Goal: Information Seeking & Learning: Understand process/instructions

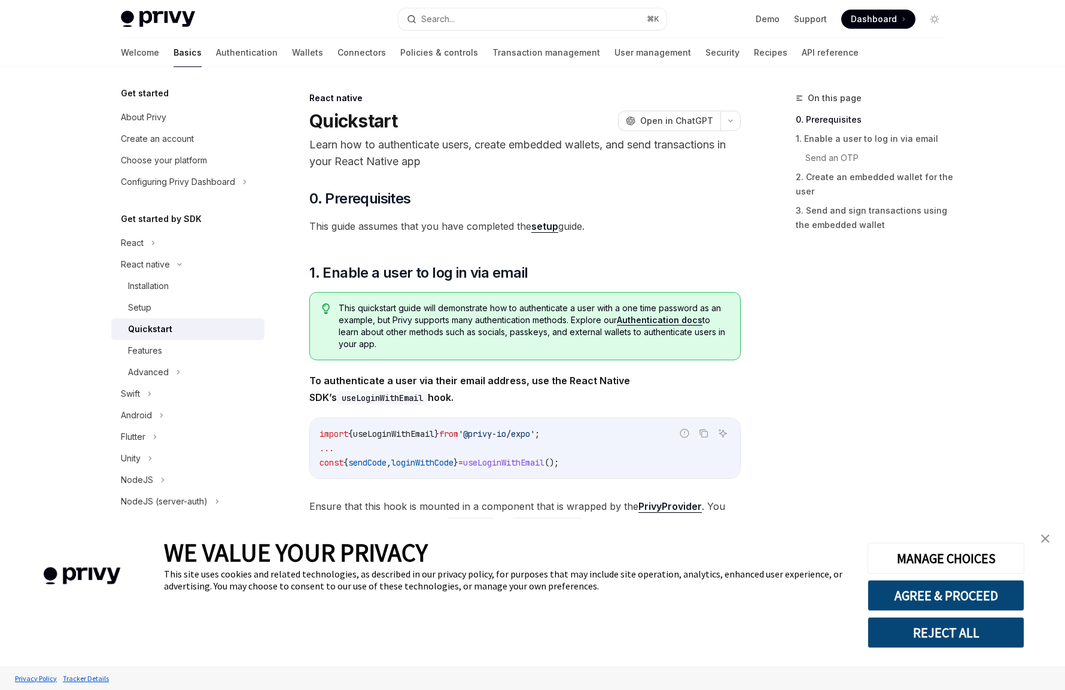
type textarea "*"
click at [931, 599] on button "AGREE & PROCEED" at bounding box center [945, 595] width 157 height 31
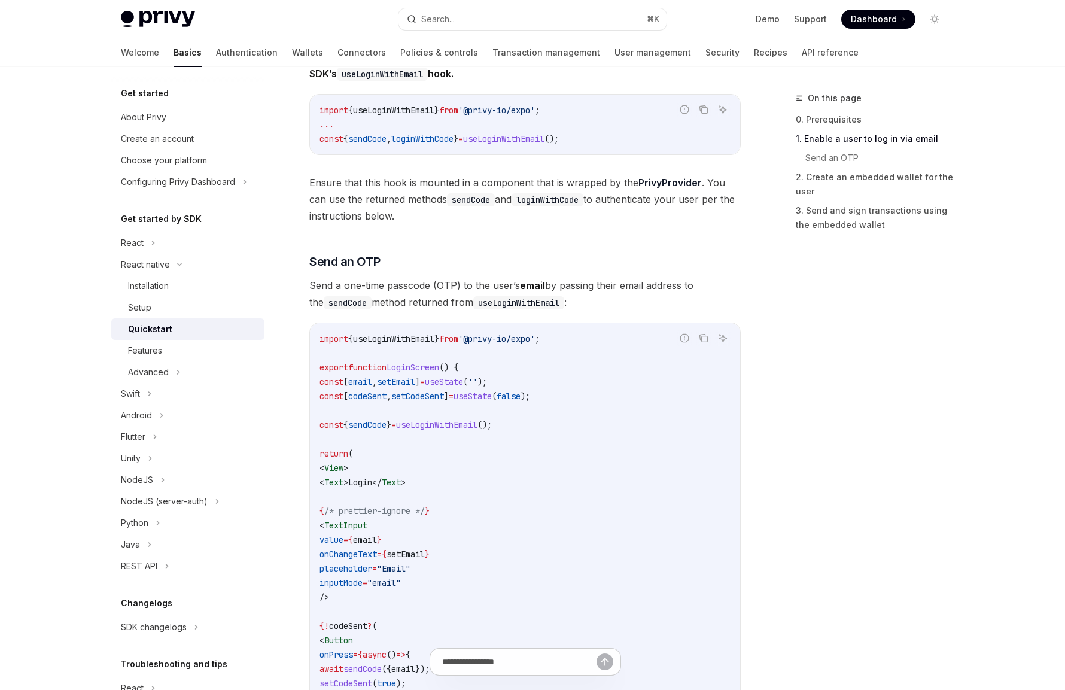
scroll to position [323, 0]
click at [193, 345] on div "Features" at bounding box center [192, 350] width 129 height 14
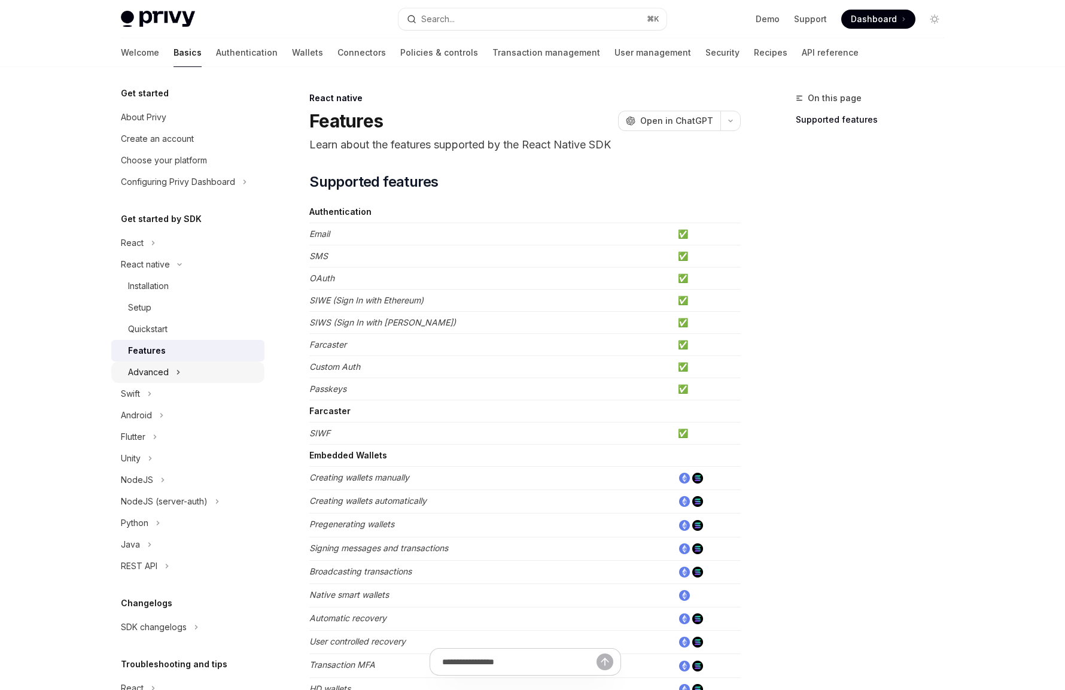
click at [163, 362] on button "Advanced" at bounding box center [187, 372] width 153 height 22
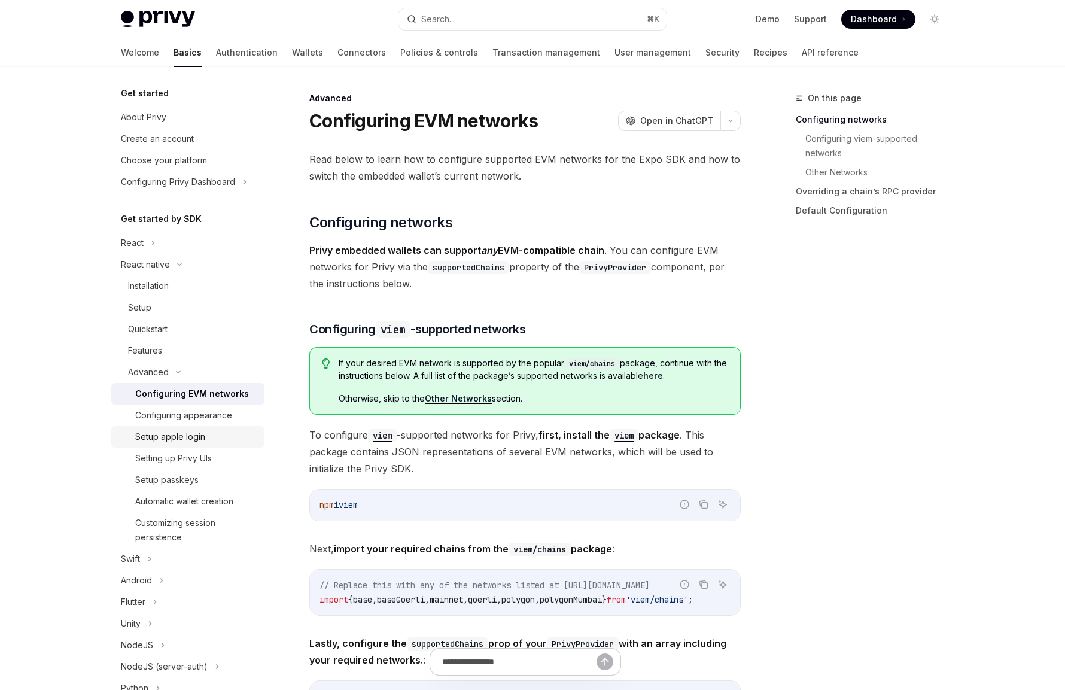
click at [173, 434] on div "Setup apple login" at bounding box center [170, 436] width 70 height 14
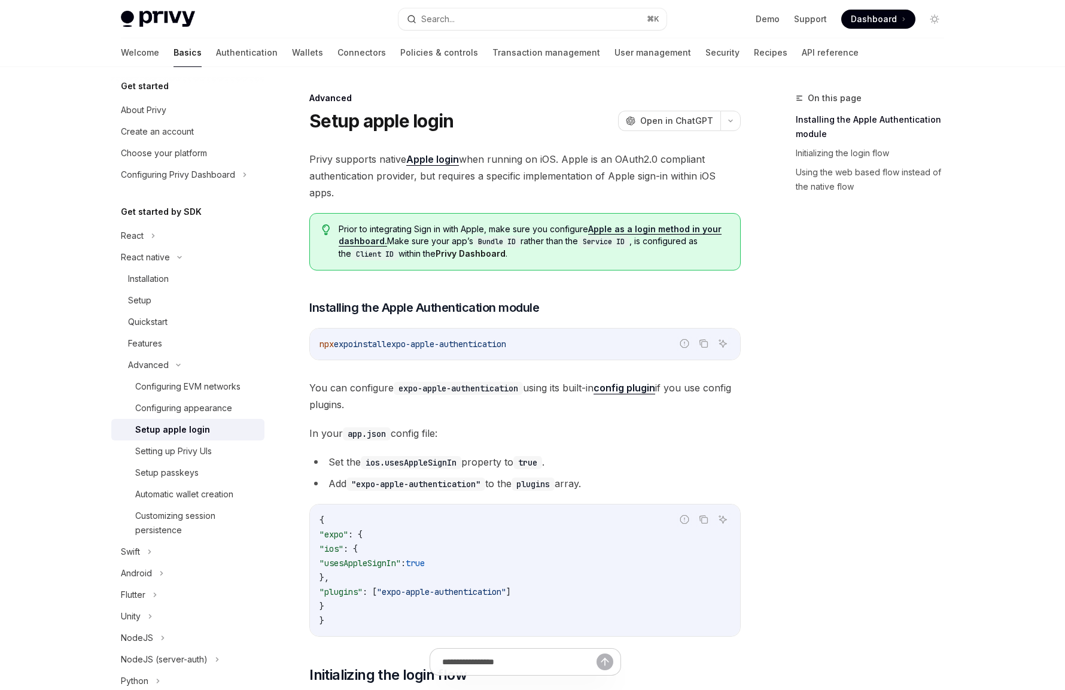
scroll to position [21, 0]
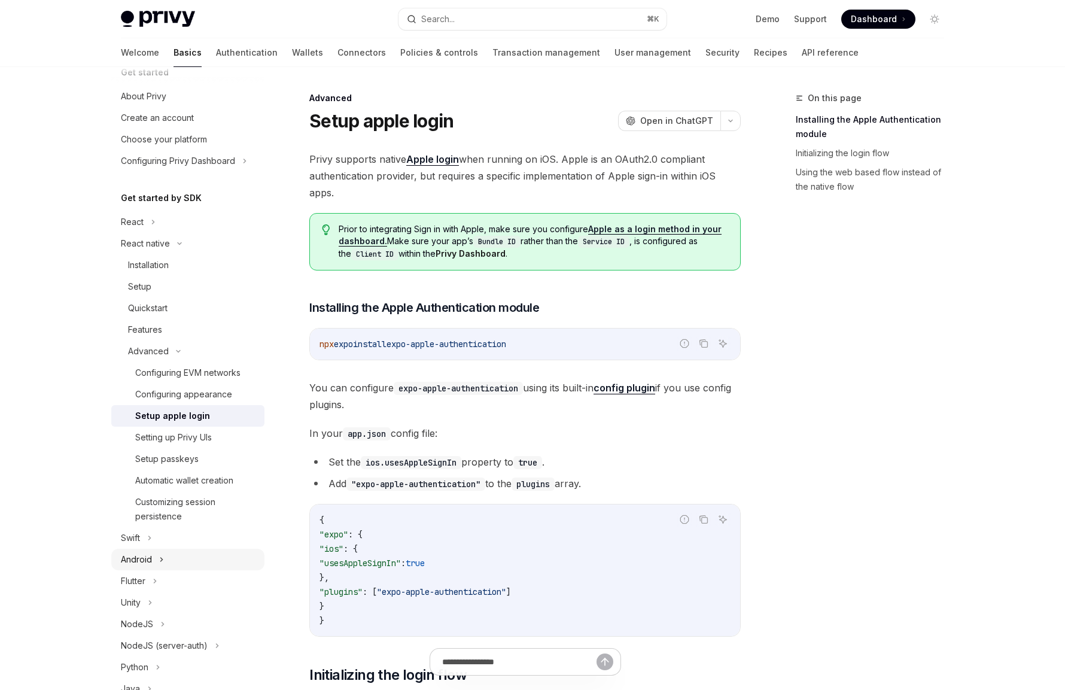
click at [147, 560] on div "Android" at bounding box center [136, 559] width 31 height 14
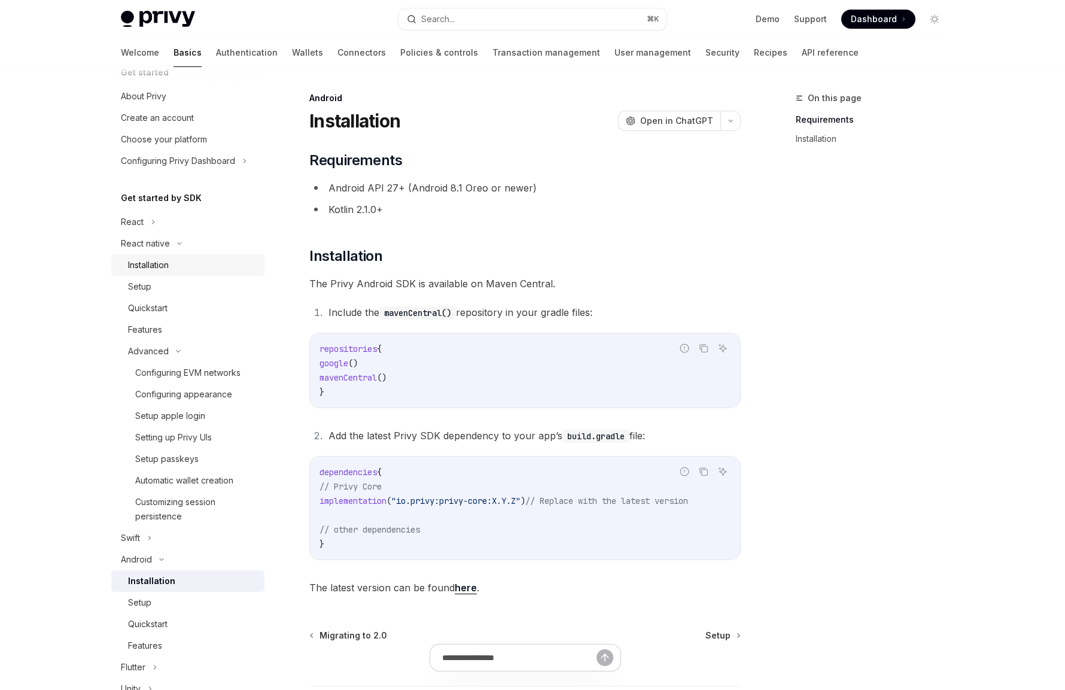
click at [205, 269] on div "Installation" at bounding box center [192, 265] width 129 height 14
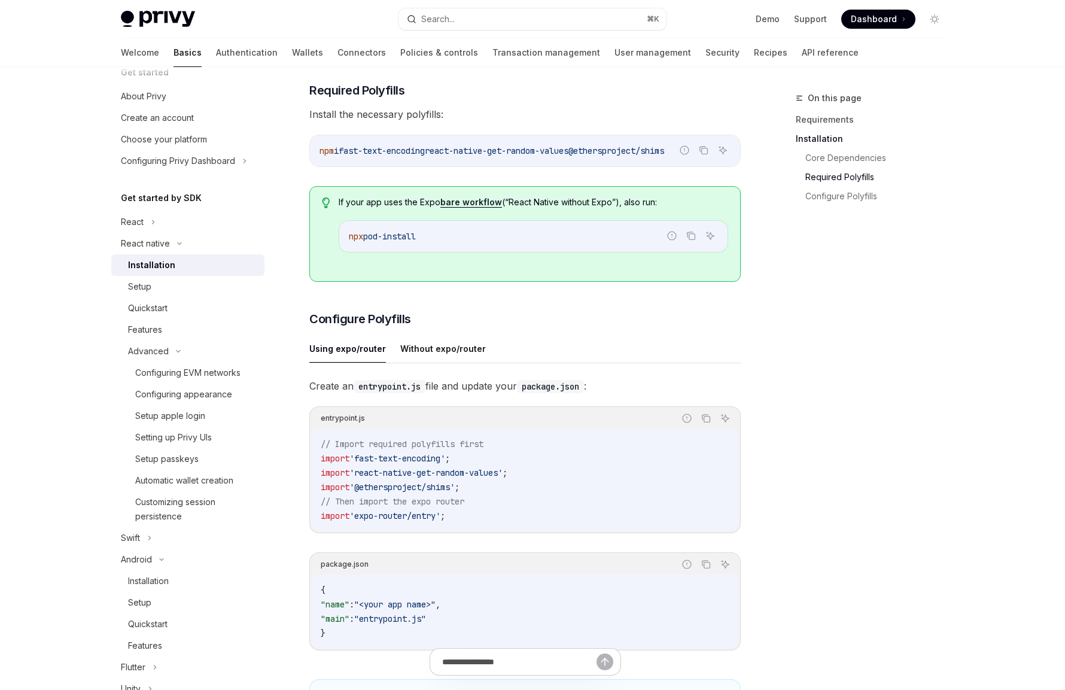
scroll to position [33, 0]
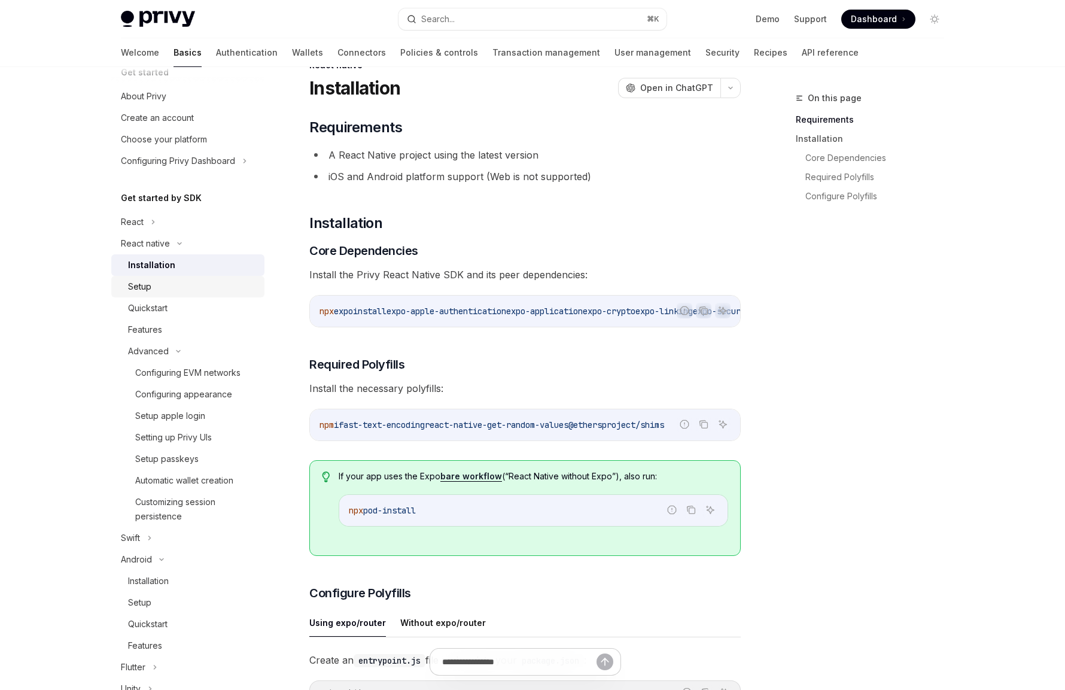
click at [144, 281] on div "Setup" at bounding box center [139, 286] width 23 height 14
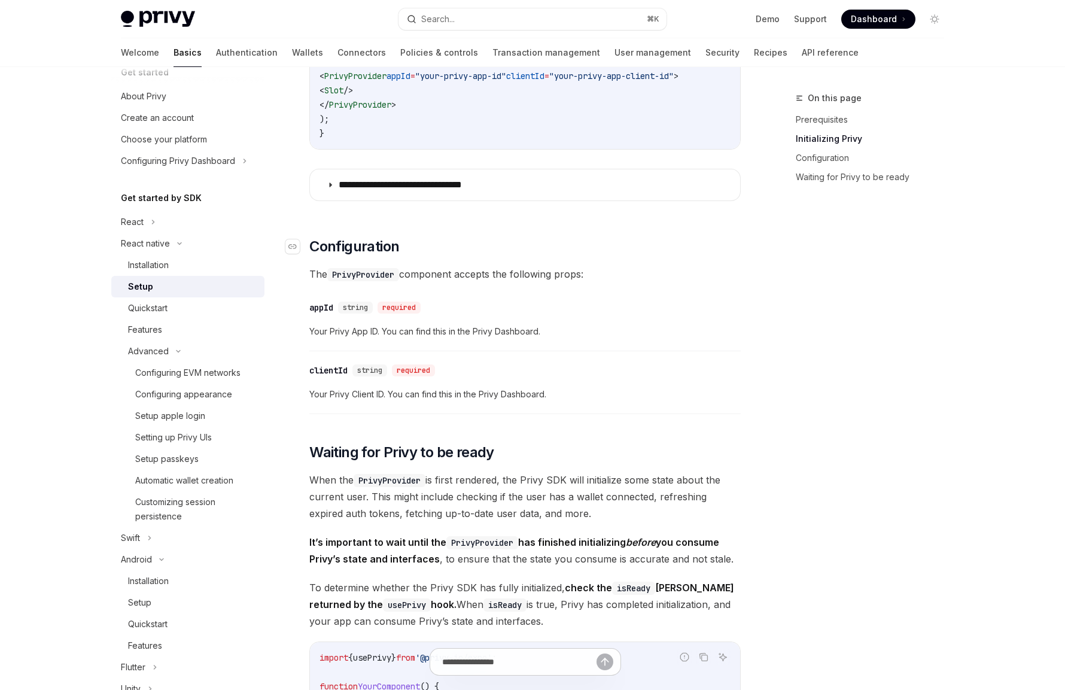
scroll to position [829, 0]
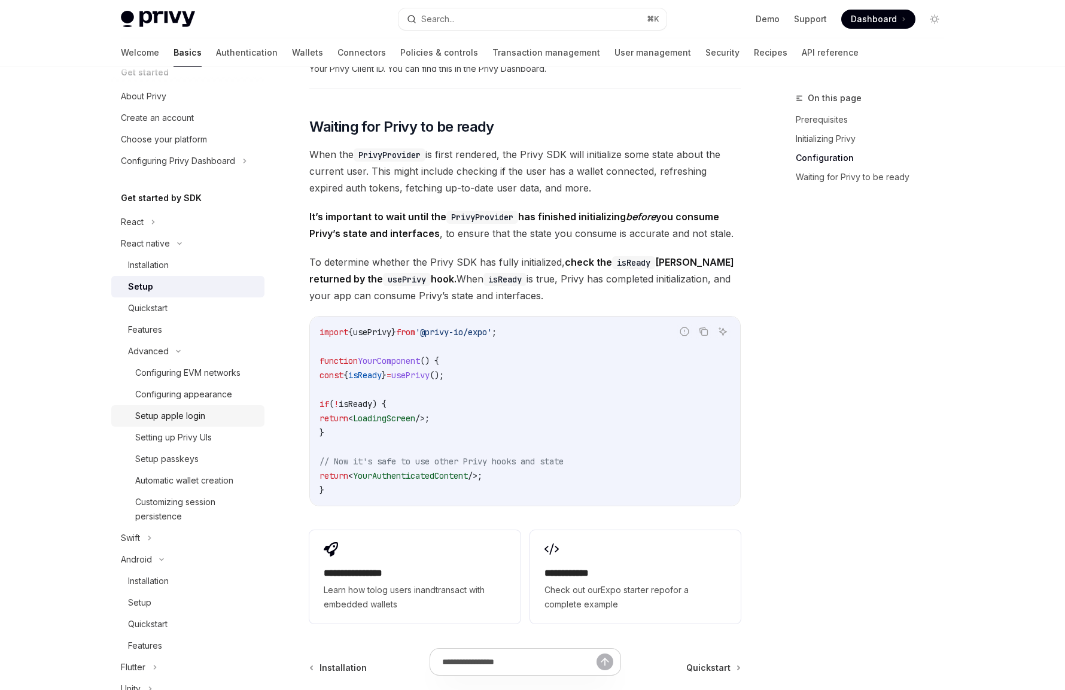
click at [194, 416] on div "Setup apple login" at bounding box center [170, 415] width 70 height 14
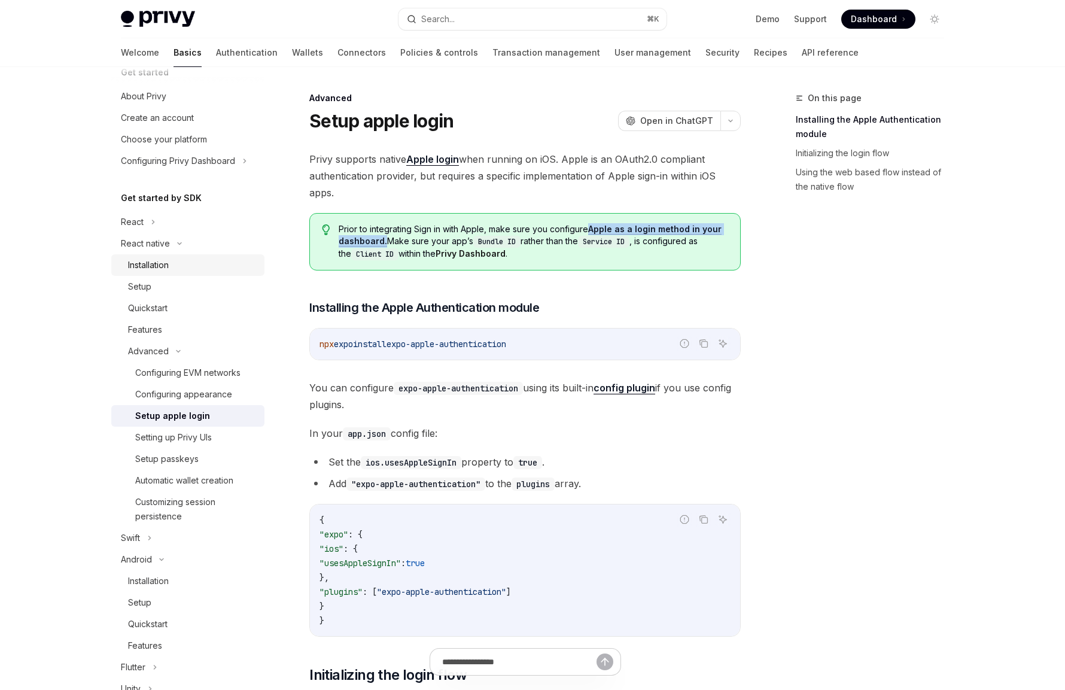
click at [159, 258] on div "Installation" at bounding box center [148, 265] width 41 height 14
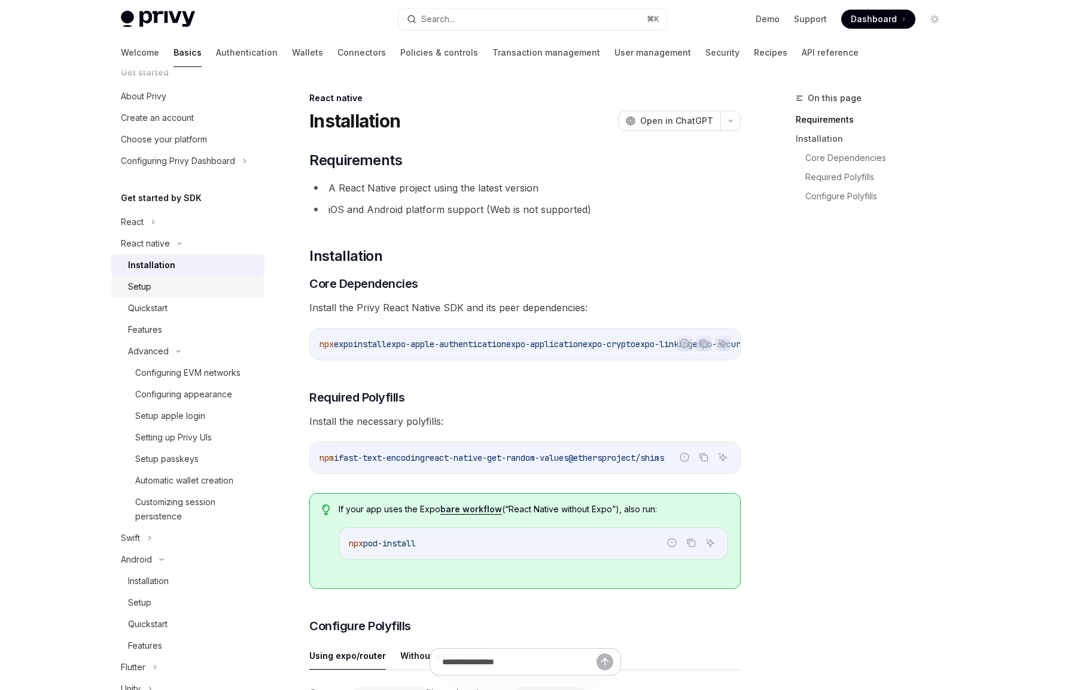
click at [163, 285] on div "Setup" at bounding box center [192, 286] width 129 height 14
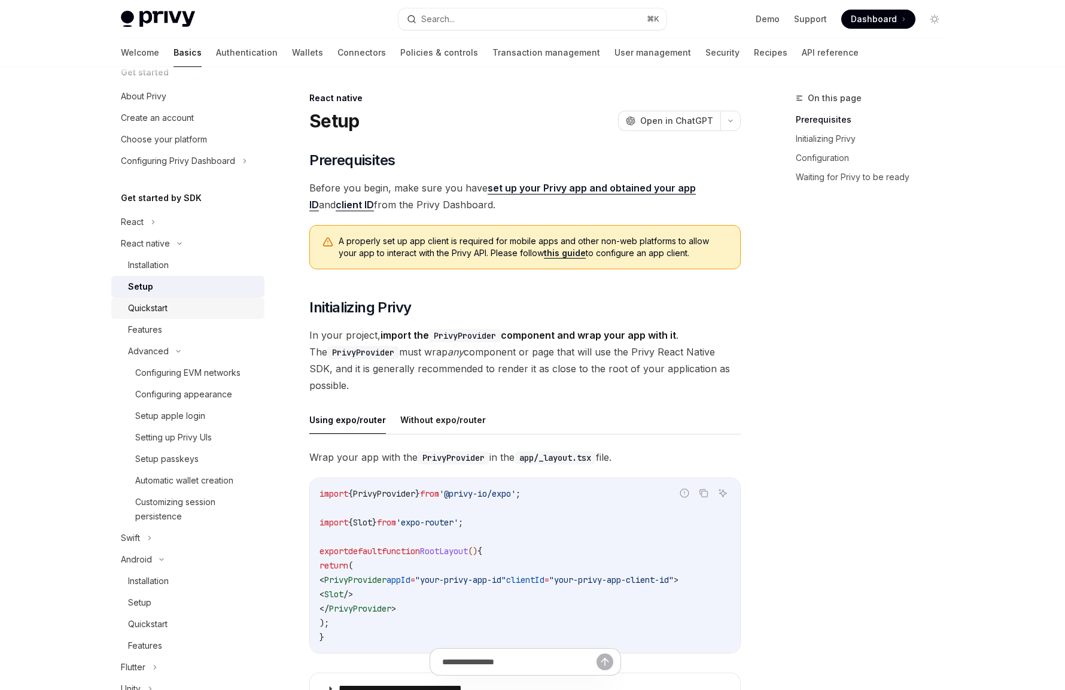
click at [166, 307] on div "Quickstart" at bounding box center [147, 308] width 39 height 14
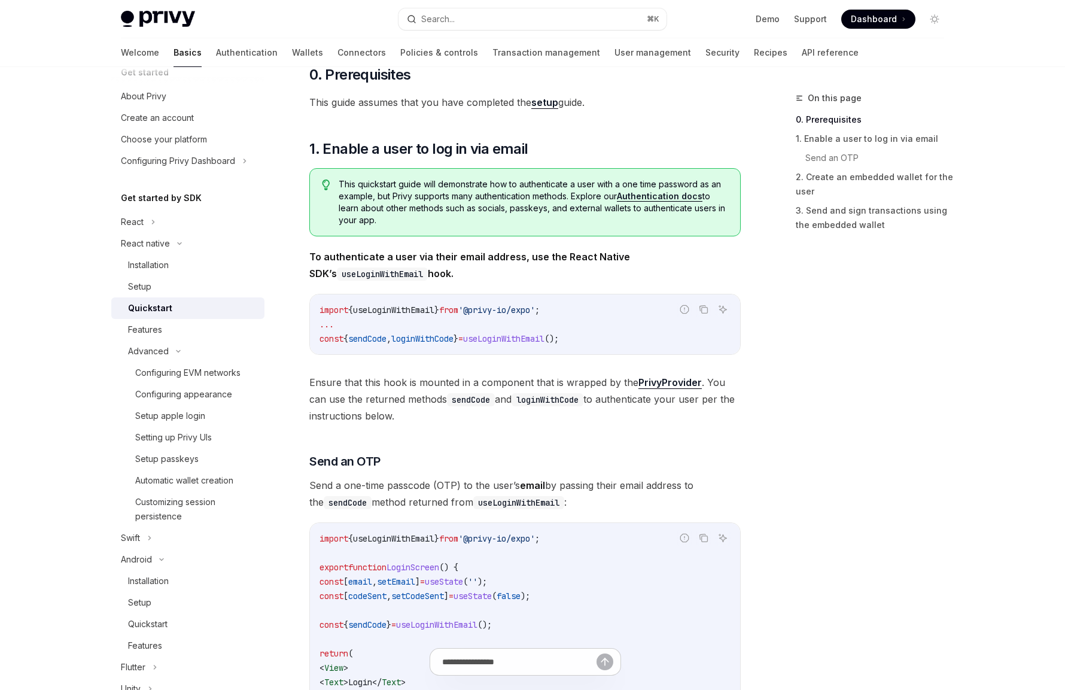
scroll to position [103, 0]
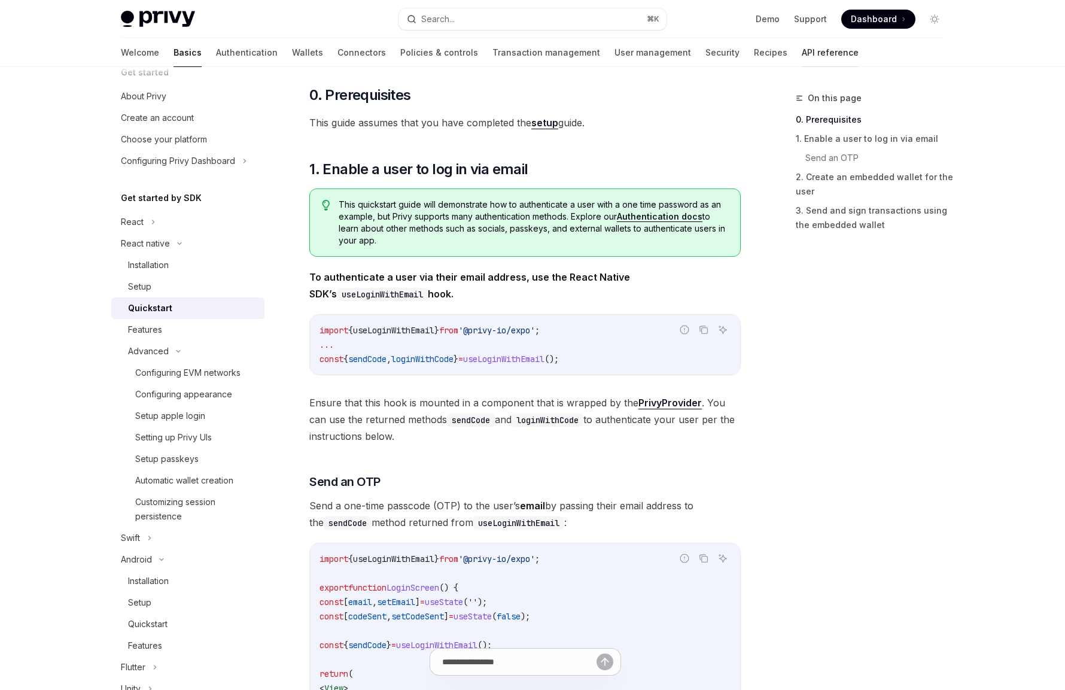
click at [801, 54] on link "API reference" at bounding box center [829, 52] width 57 height 29
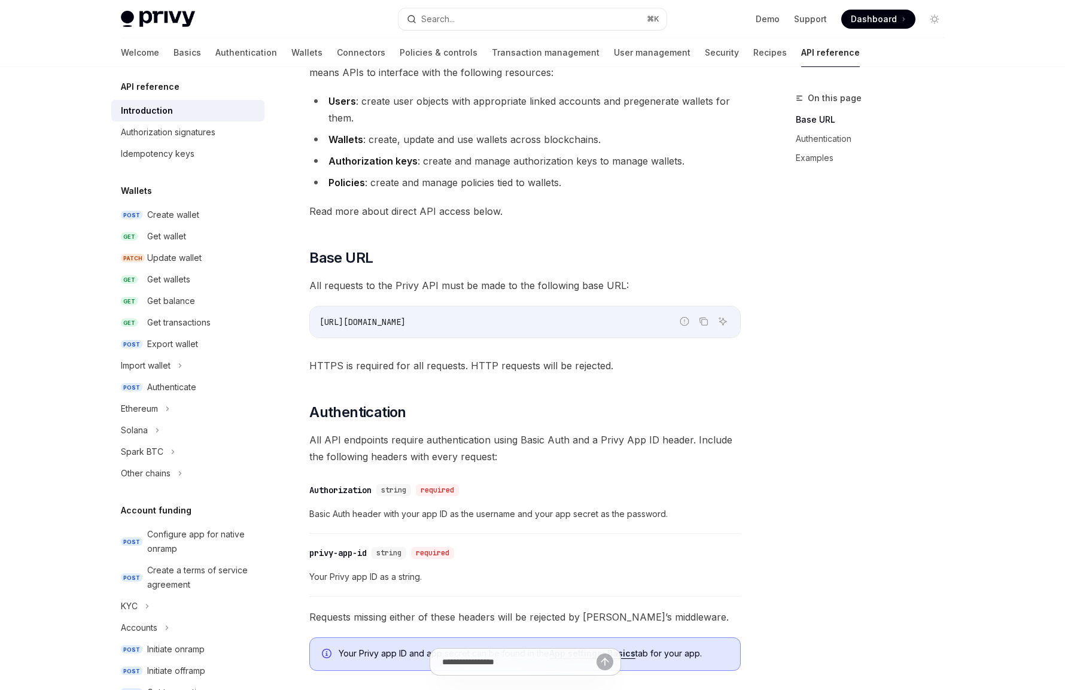
scroll to position [4, 0]
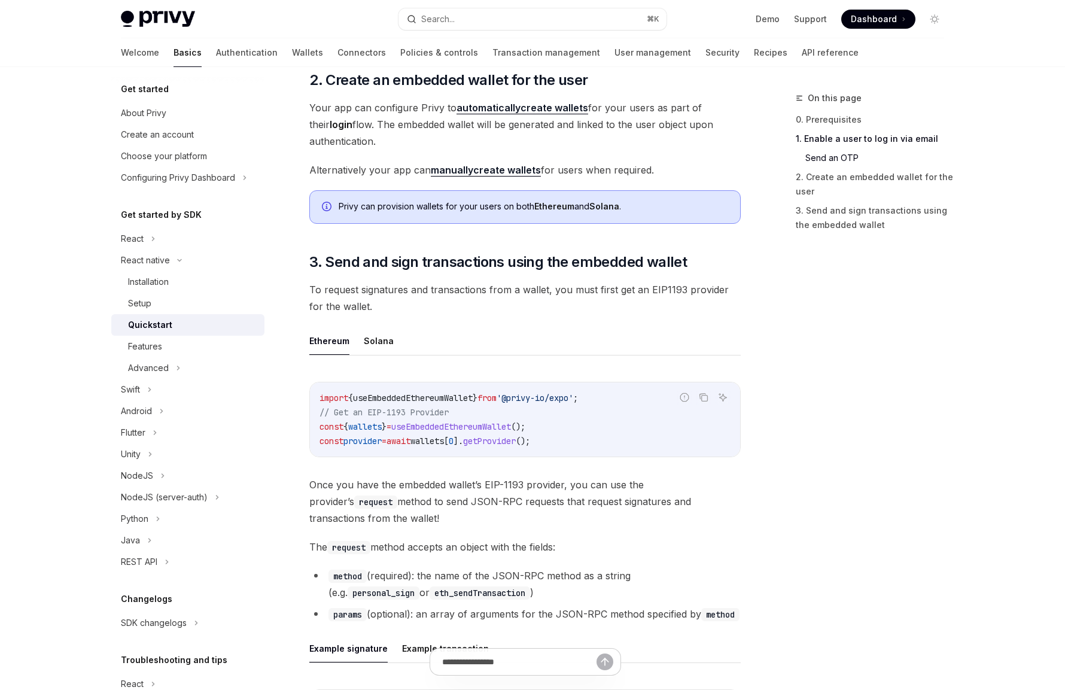
scroll to position [1168, 0]
click at [383, 343] on button "Solana" at bounding box center [379, 340] width 30 height 28
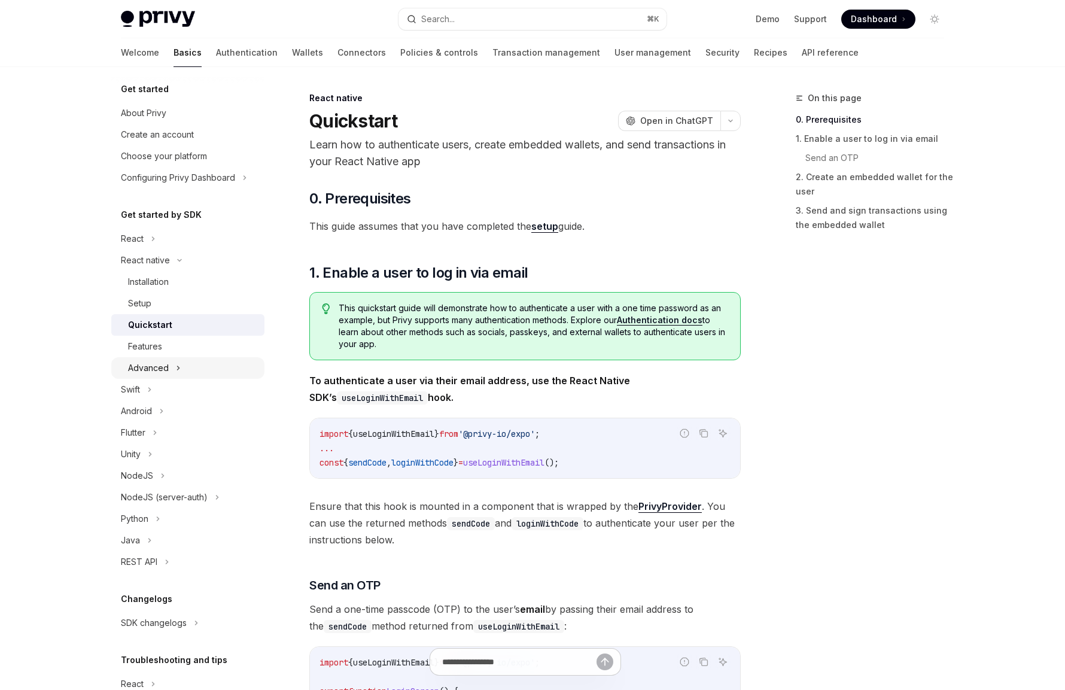
click at [169, 371] on button "Advanced" at bounding box center [187, 368] width 153 height 22
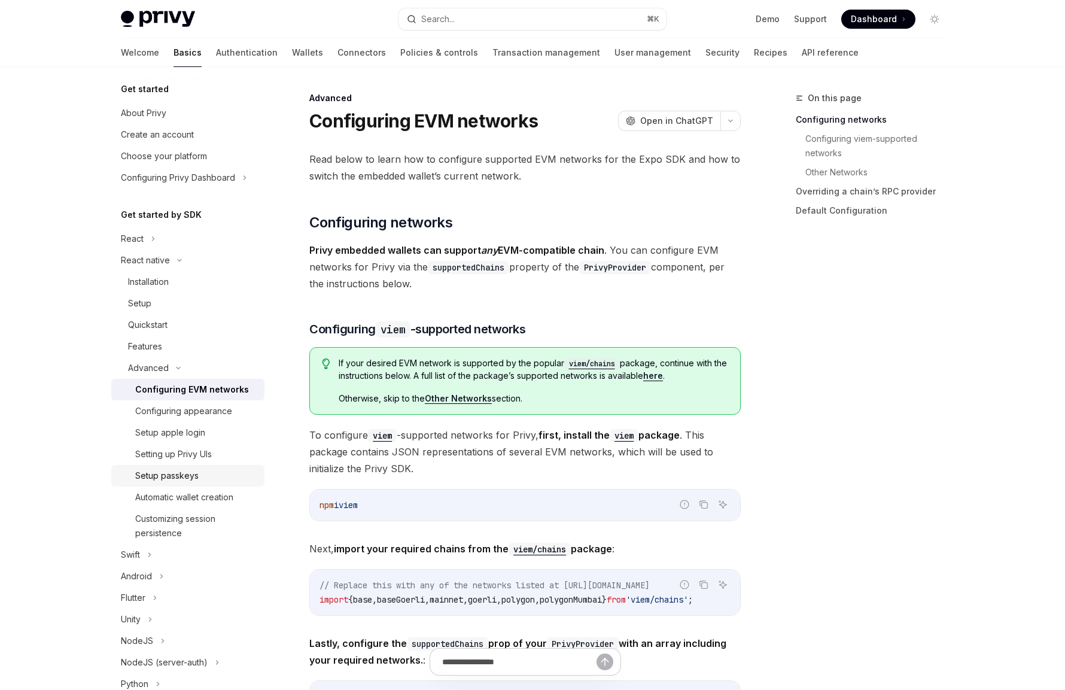
click at [187, 475] on div "Setup passkeys" at bounding box center [166, 475] width 63 height 14
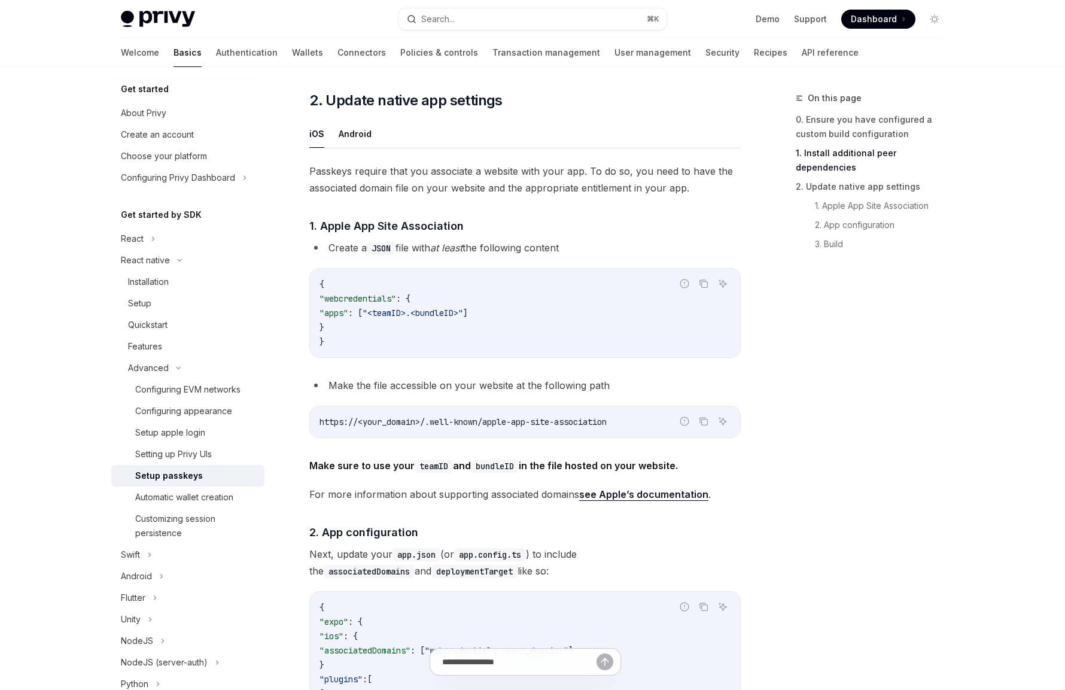
scroll to position [474, 0]
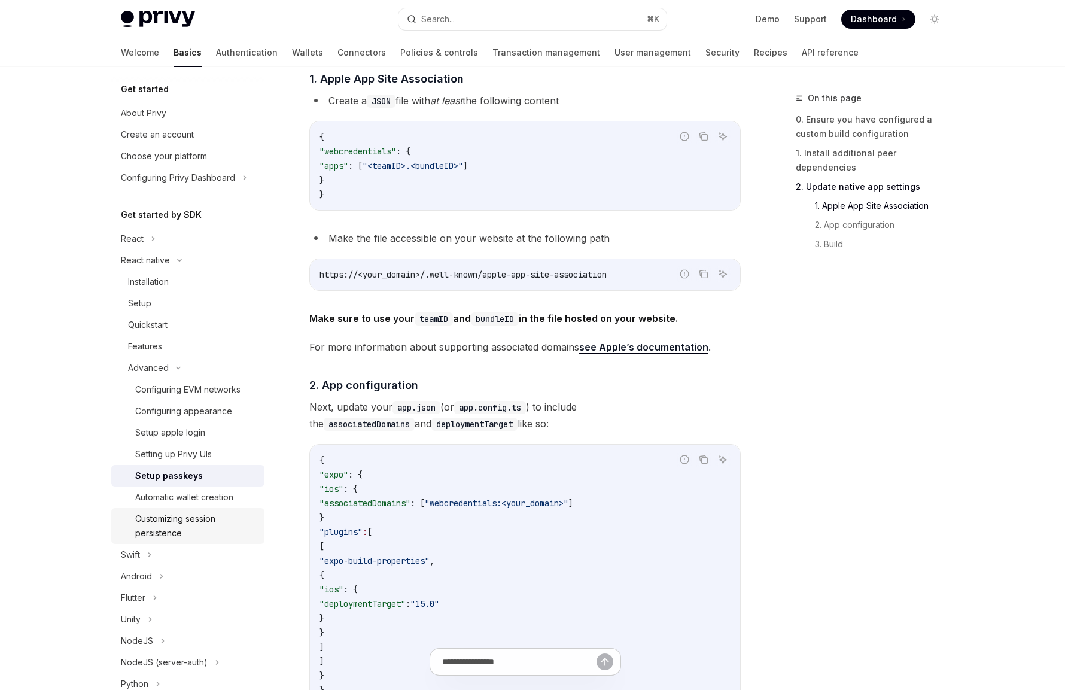
click at [207, 518] on div "Customizing session persistence" at bounding box center [196, 525] width 122 height 29
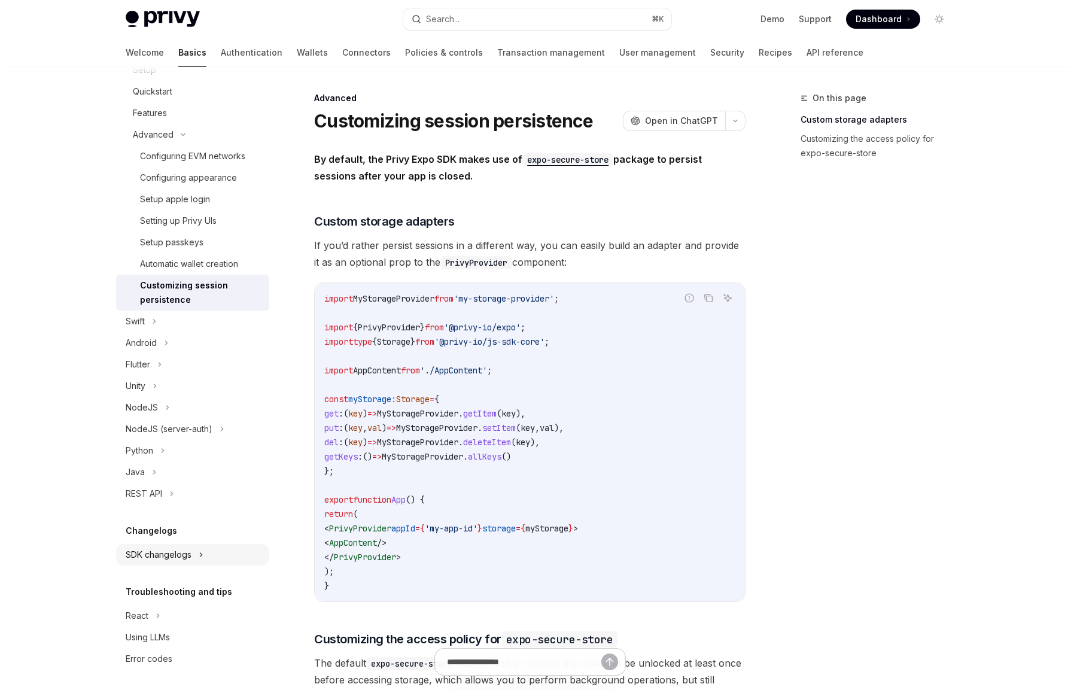
scroll to position [241, 0]
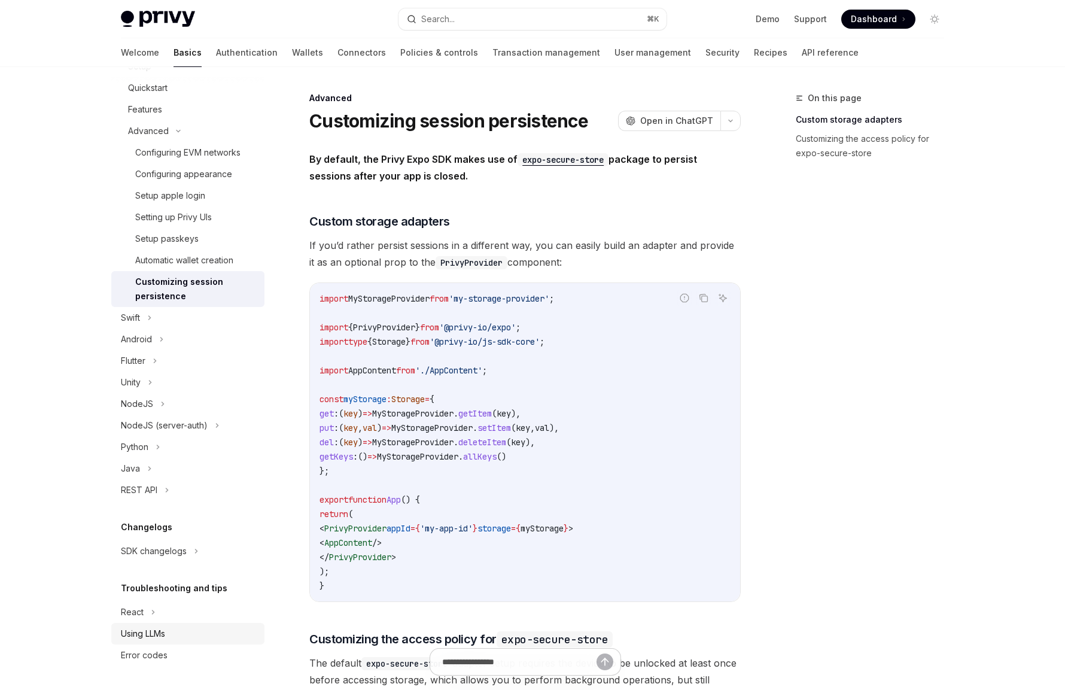
click at [182, 635] on div "Using LLMs" at bounding box center [189, 633] width 136 height 14
type textarea "*"
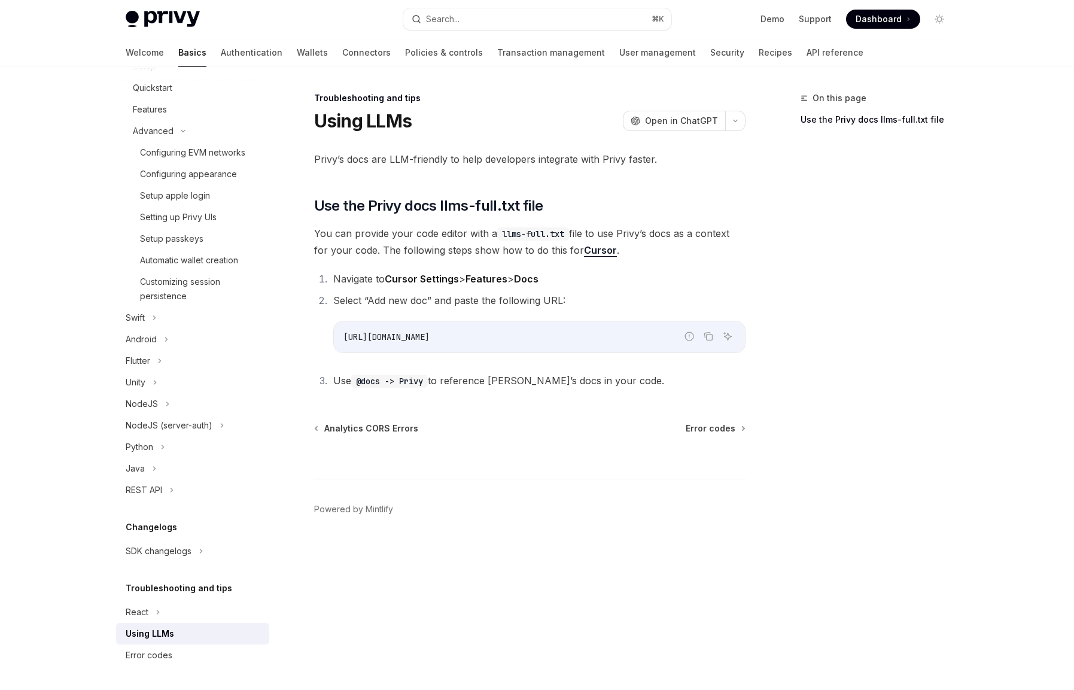
drag, startPoint x: 538, startPoint y: 337, endPoint x: 345, endPoint y: 337, distance: 193.2
click at [345, 337] on code "[URL][DOMAIN_NAME]" at bounding box center [539, 337] width 392 height 14
copy span "[URL][DOMAIN_NAME]"
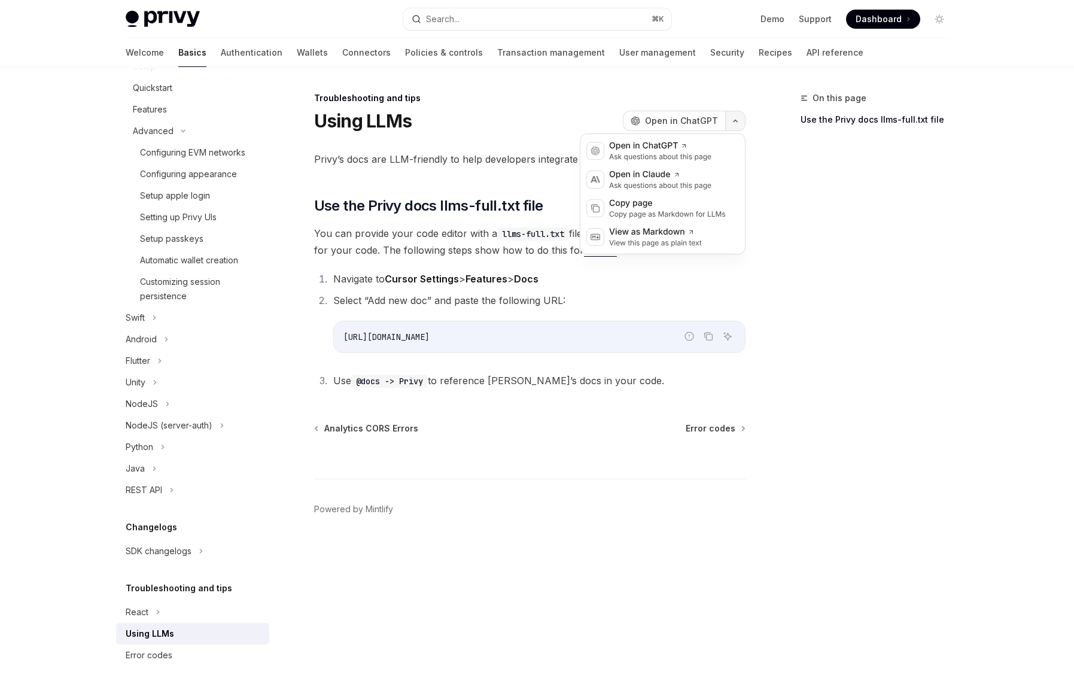
click at [739, 123] on icon "button" at bounding box center [735, 120] width 14 height 5
click at [887, 342] on div "On this page Use the Privy docs llms-full.txt file" at bounding box center [867, 390] width 182 height 599
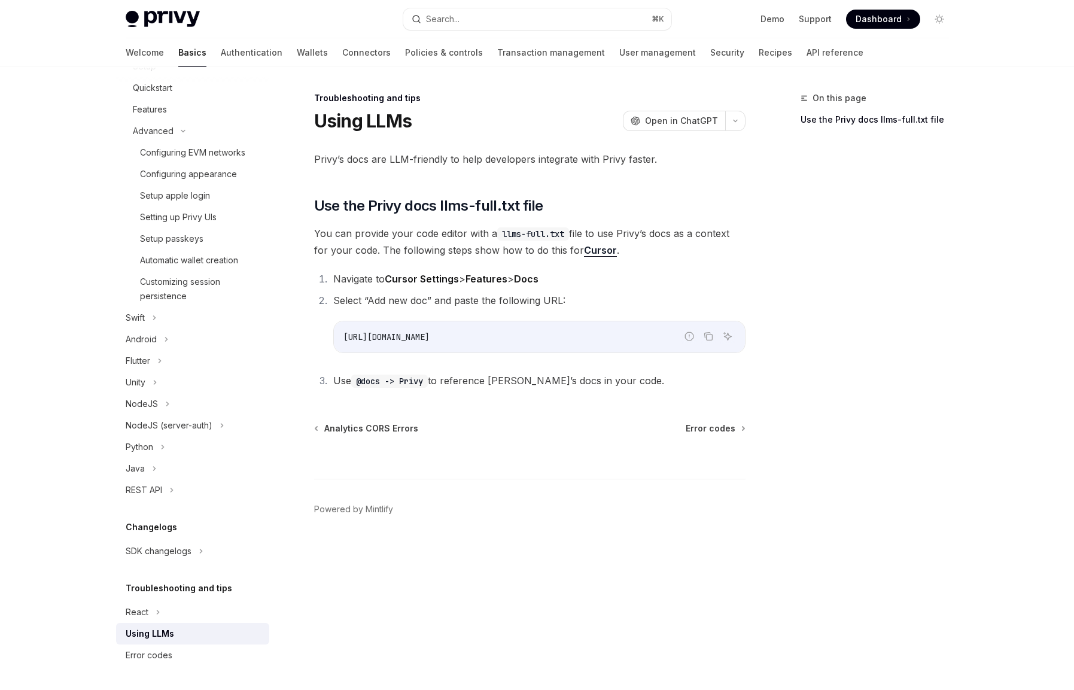
click at [554, 336] on code "[URL][DOMAIN_NAME]" at bounding box center [539, 337] width 392 height 14
drag, startPoint x: 504, startPoint y: 327, endPoint x: 372, endPoint y: 318, distance: 131.9
click at [372, 318] on li "Select “Add new doc” and paste the following URL: Report incorrect code Copy As…" at bounding box center [538, 322] width 416 height 61
copy span "[URL][DOMAIN_NAME]"
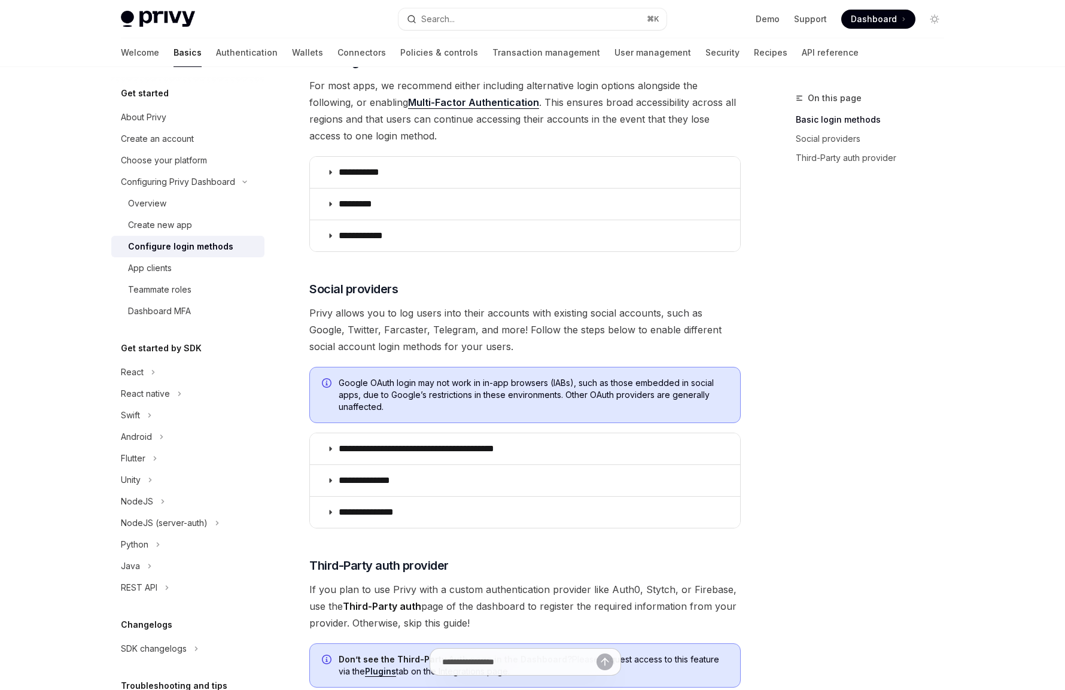
scroll to position [202, 0]
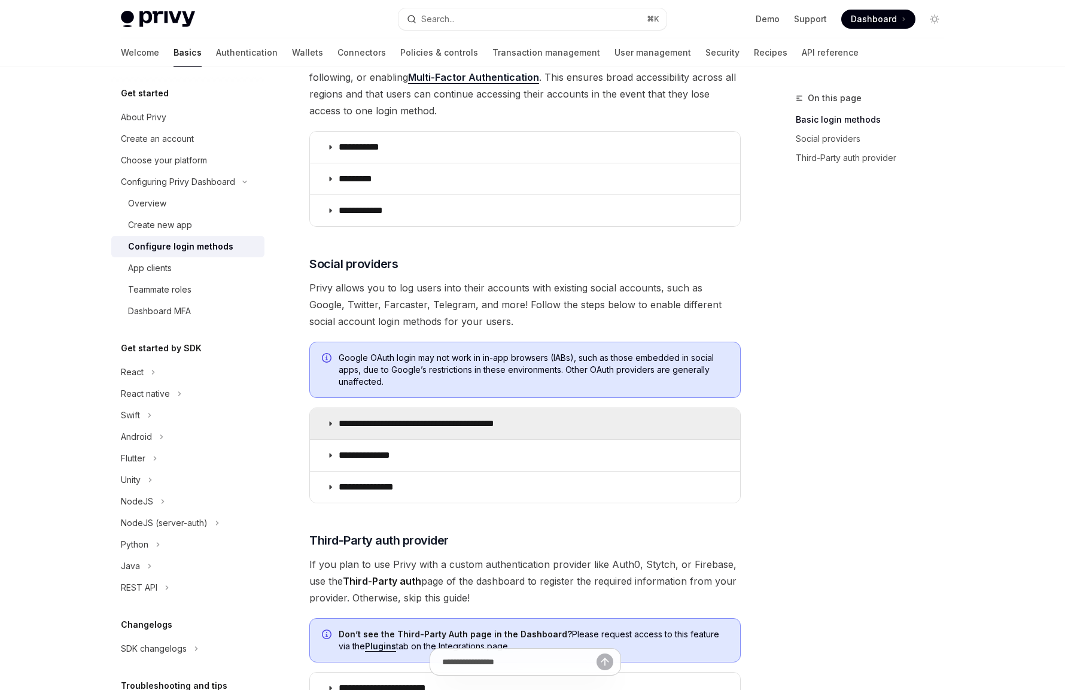
click at [394, 423] on p "**********" at bounding box center [437, 423] width 197 height 12
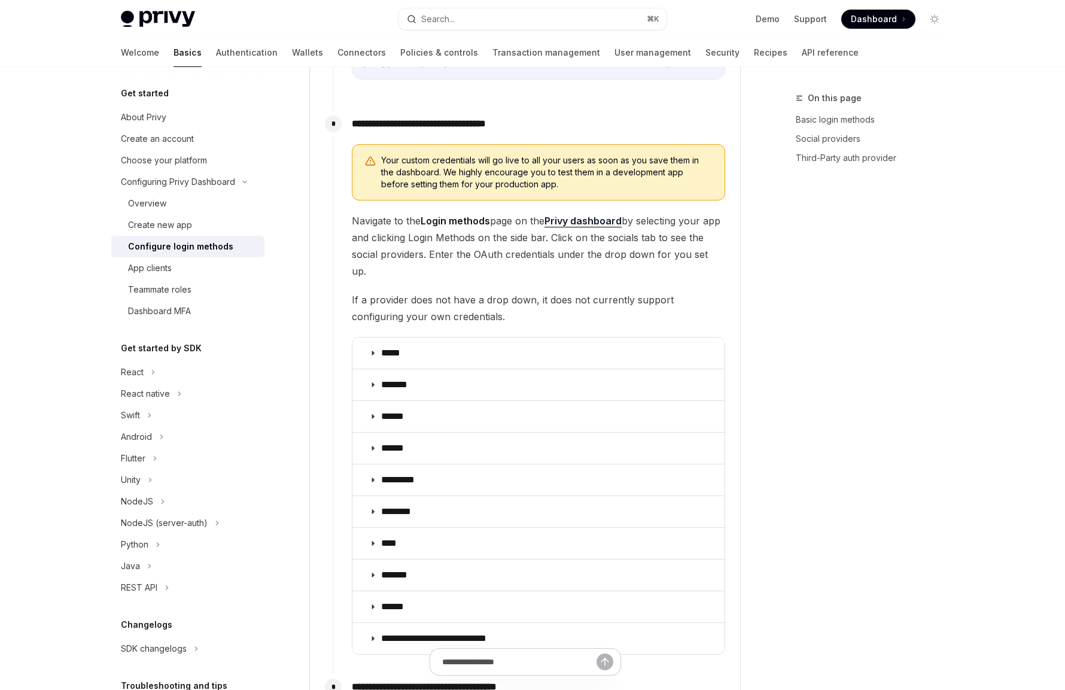
scroll to position [1231, 0]
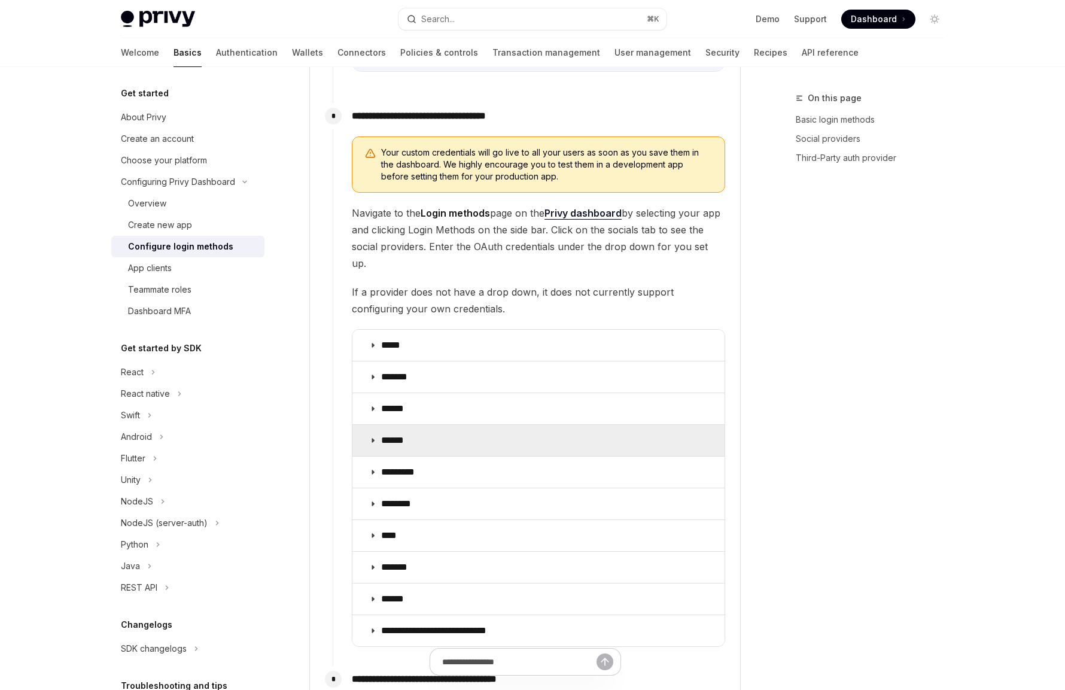
click at [458, 434] on summary "******" at bounding box center [538, 440] width 372 height 31
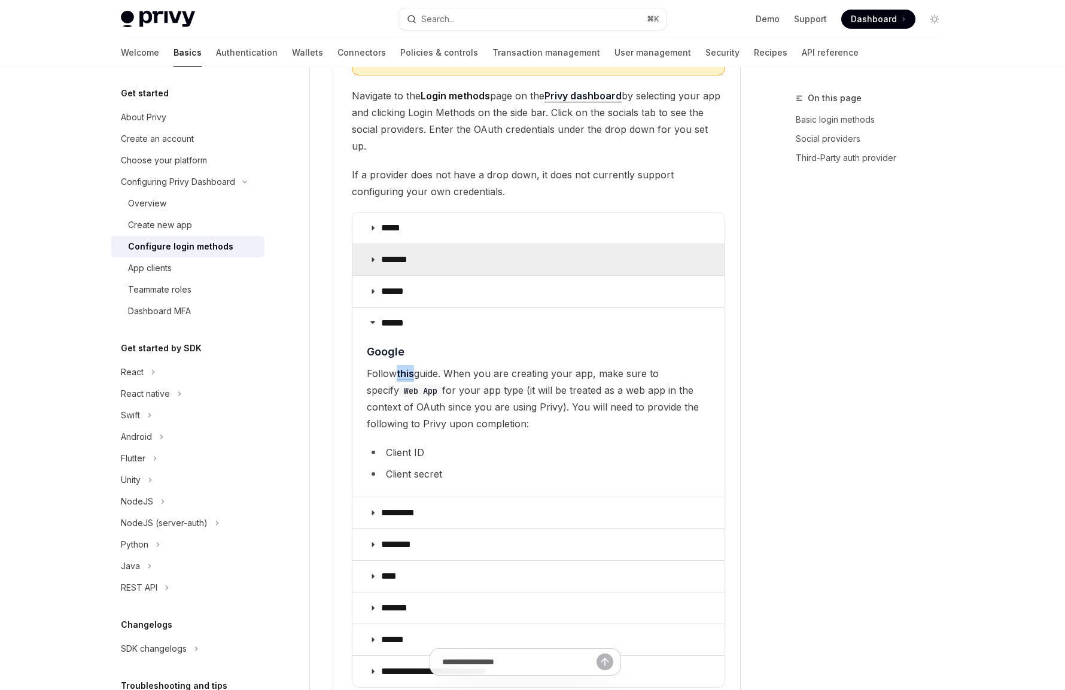
scroll to position [1361, 0]
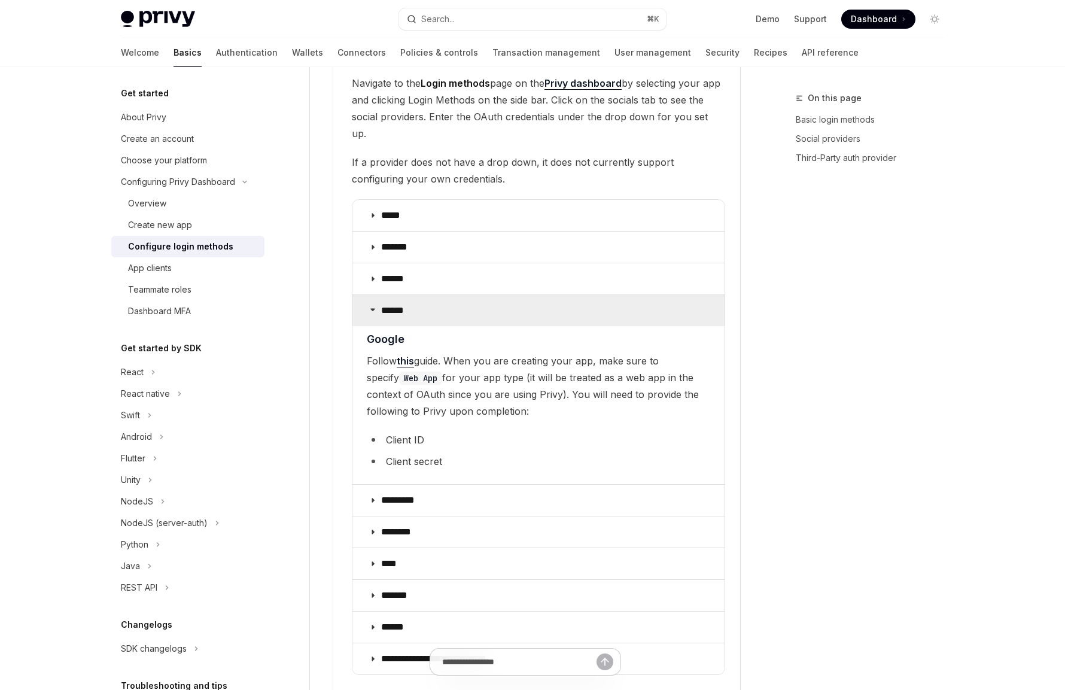
click at [509, 301] on summary "******" at bounding box center [538, 310] width 372 height 31
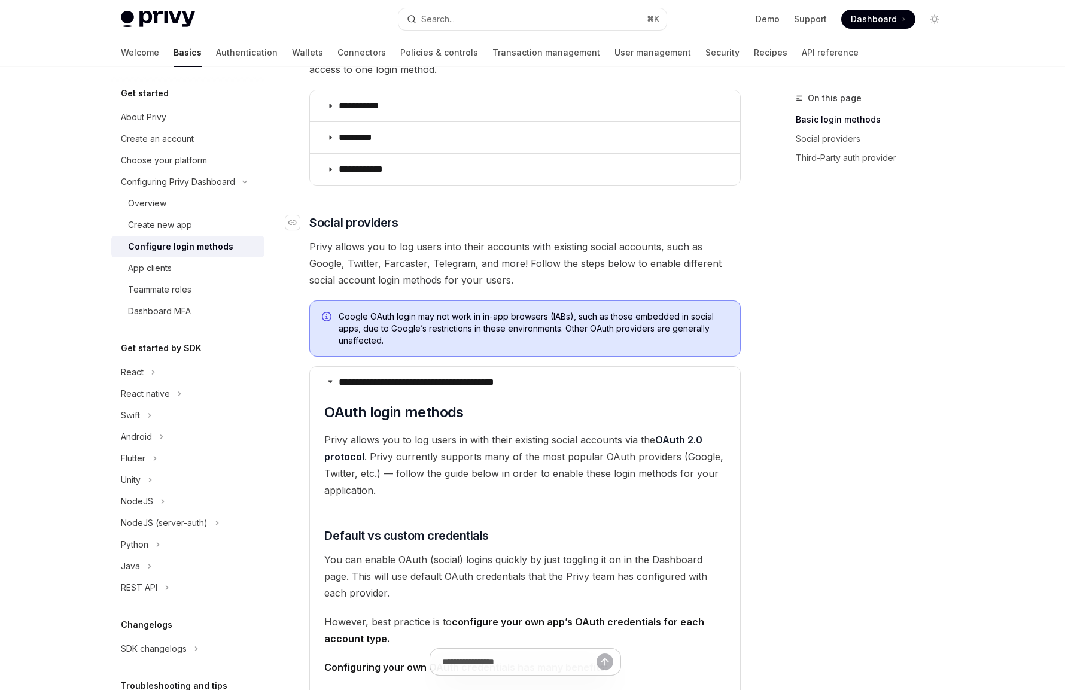
scroll to position [97, 0]
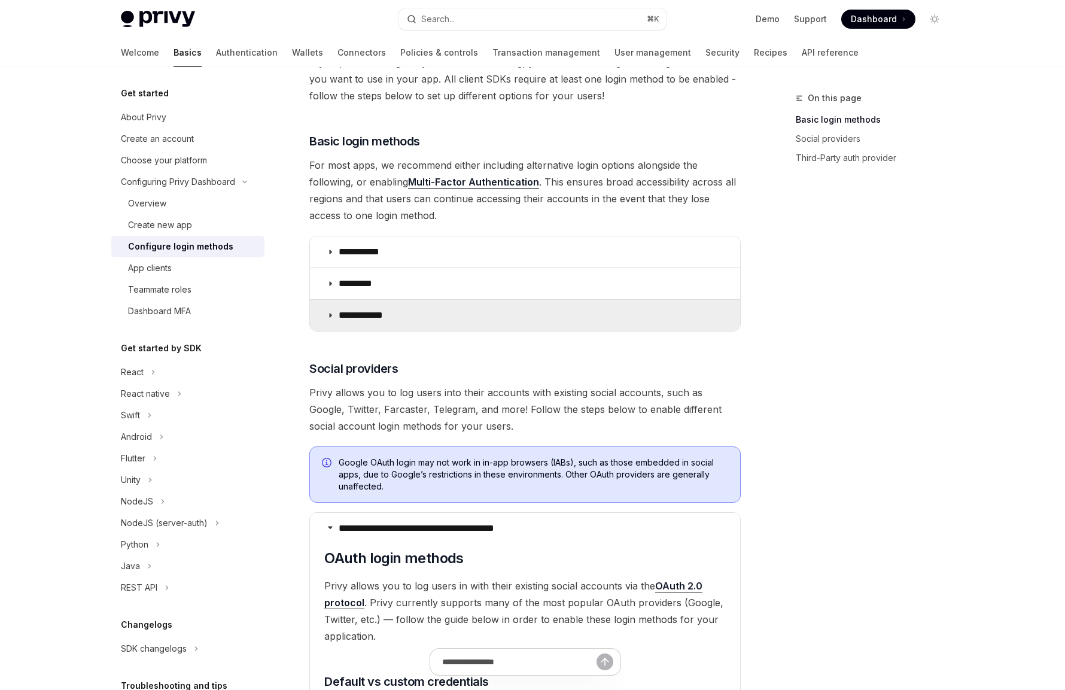
click at [330, 316] on icon at bounding box center [330, 315] width 7 height 7
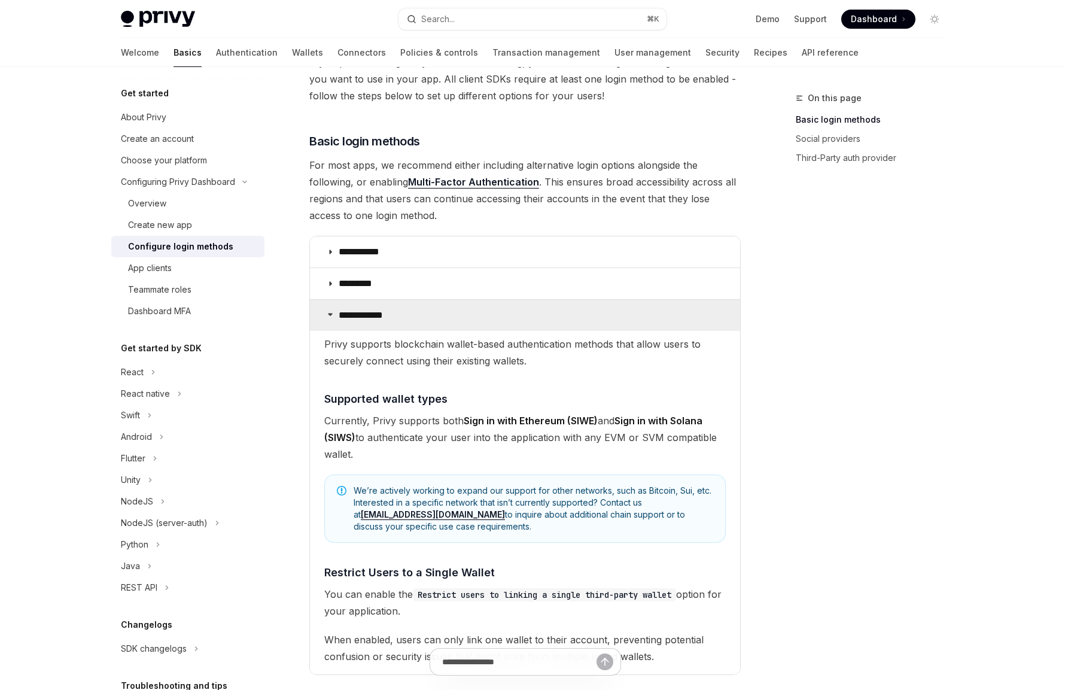
click at [330, 316] on icon at bounding box center [330, 313] width 7 height 7
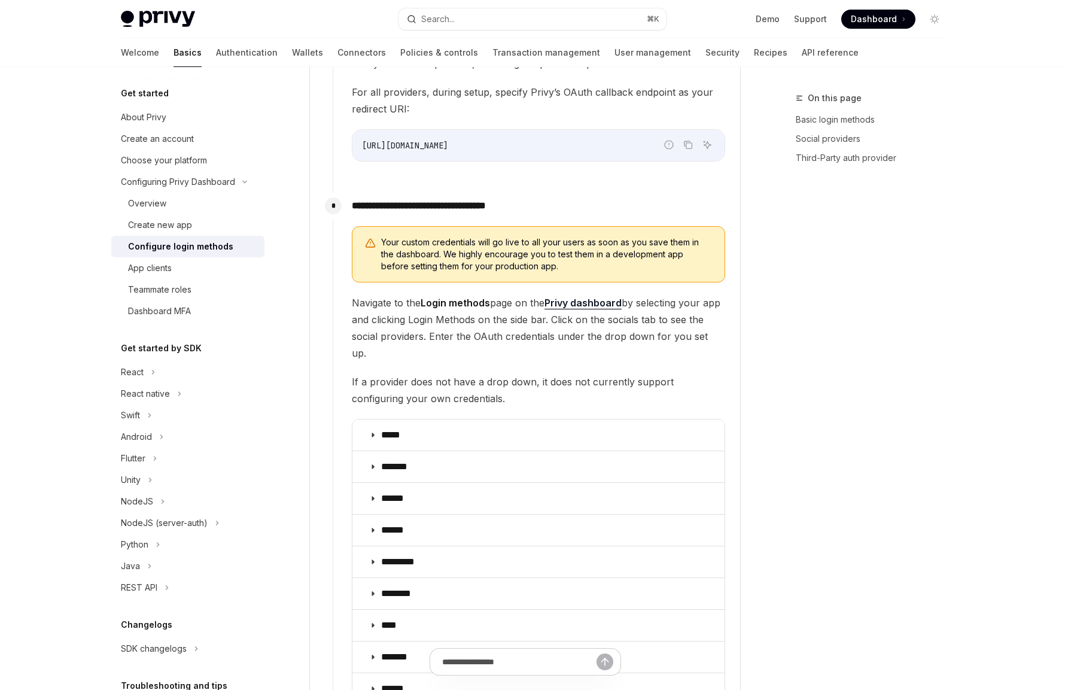
scroll to position [1339, 0]
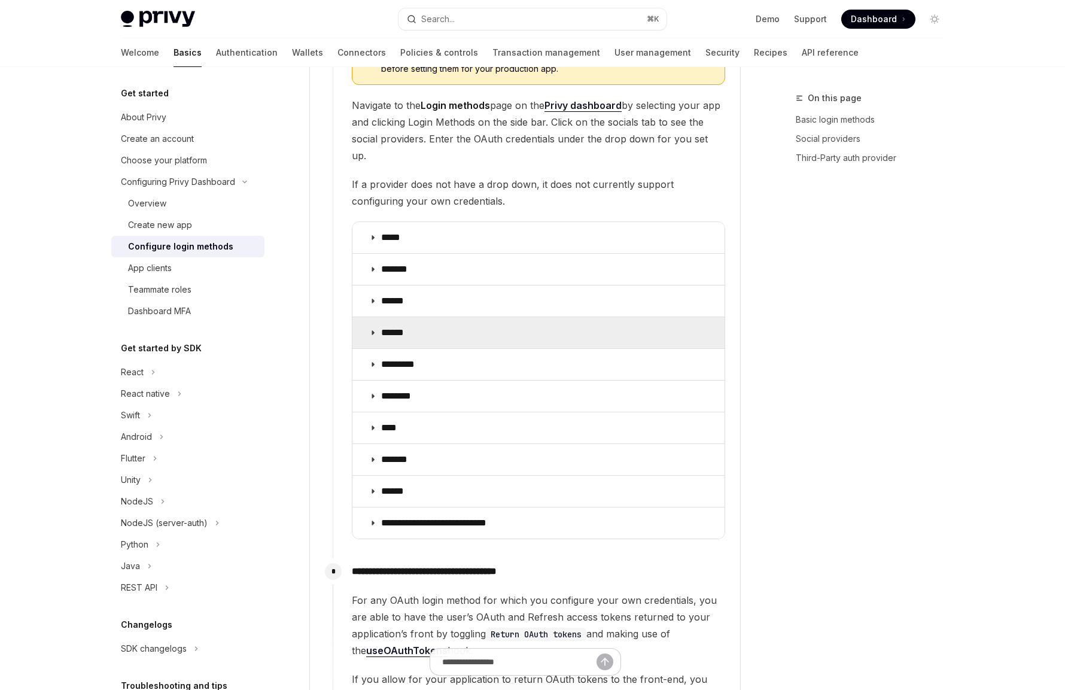
click at [401, 327] on p "******" at bounding box center [397, 333] width 33 height 12
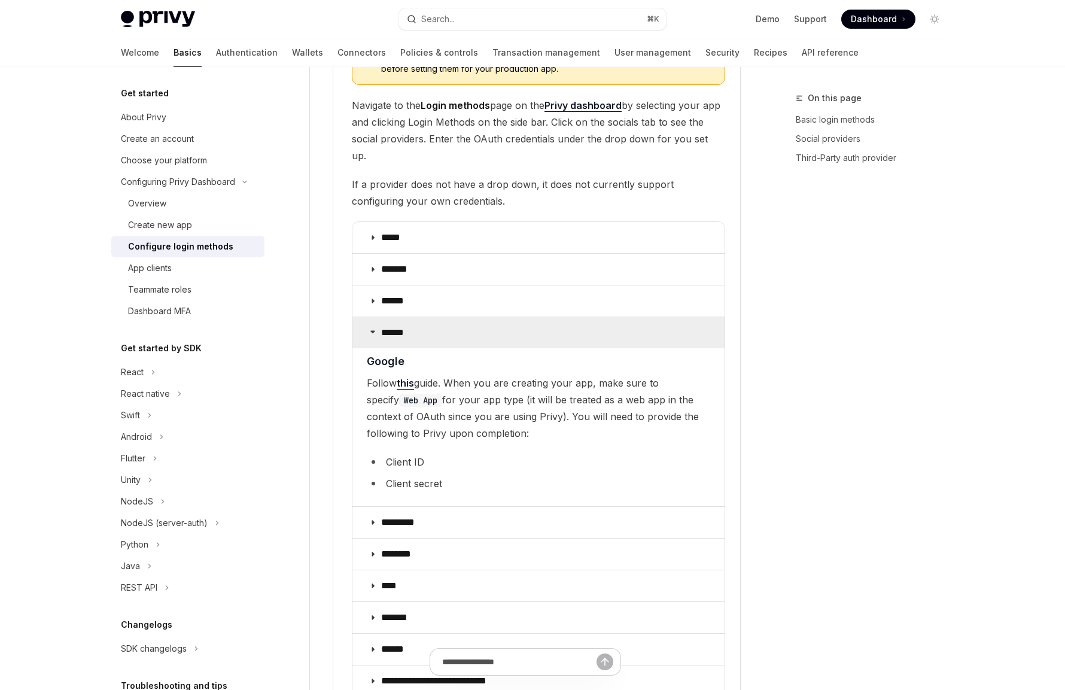
click at [545, 317] on summary "******" at bounding box center [538, 332] width 372 height 31
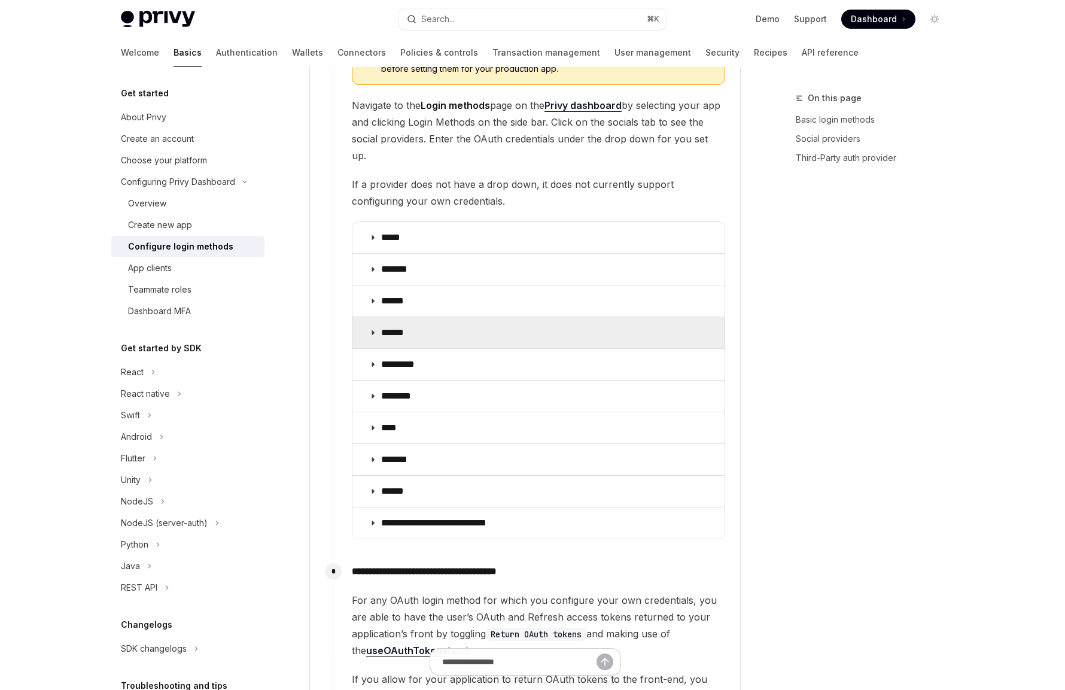
click at [545, 317] on summary "******" at bounding box center [538, 332] width 372 height 31
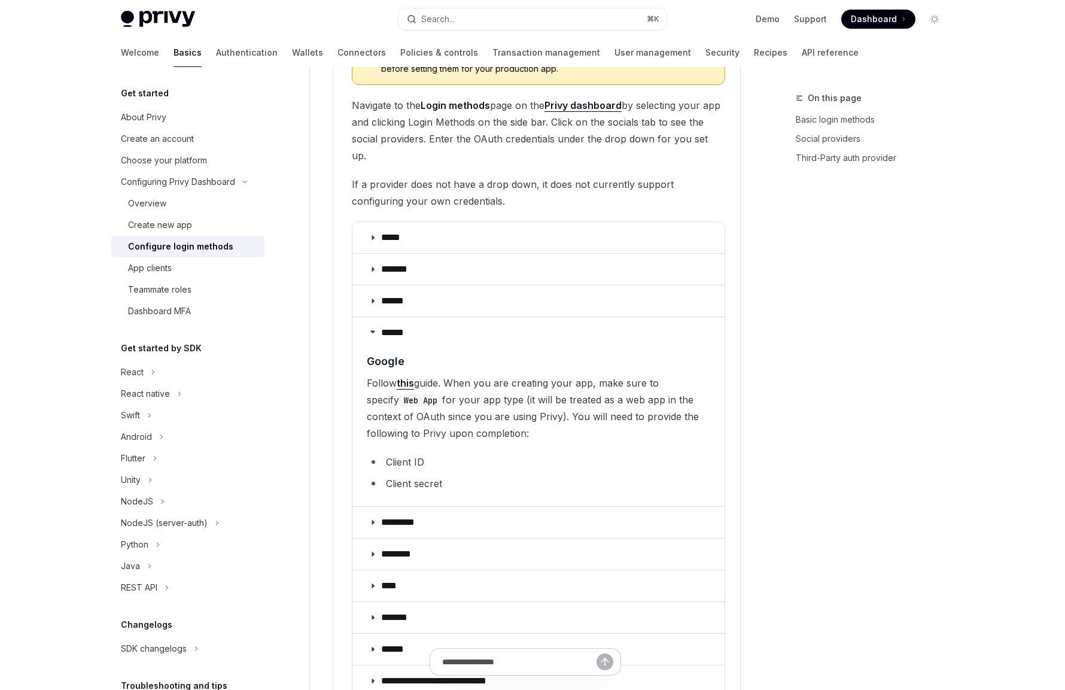
click at [806, 321] on div "On this page Basic login methods Social providers Third-Party auth provider" at bounding box center [863, 390] width 182 height 599
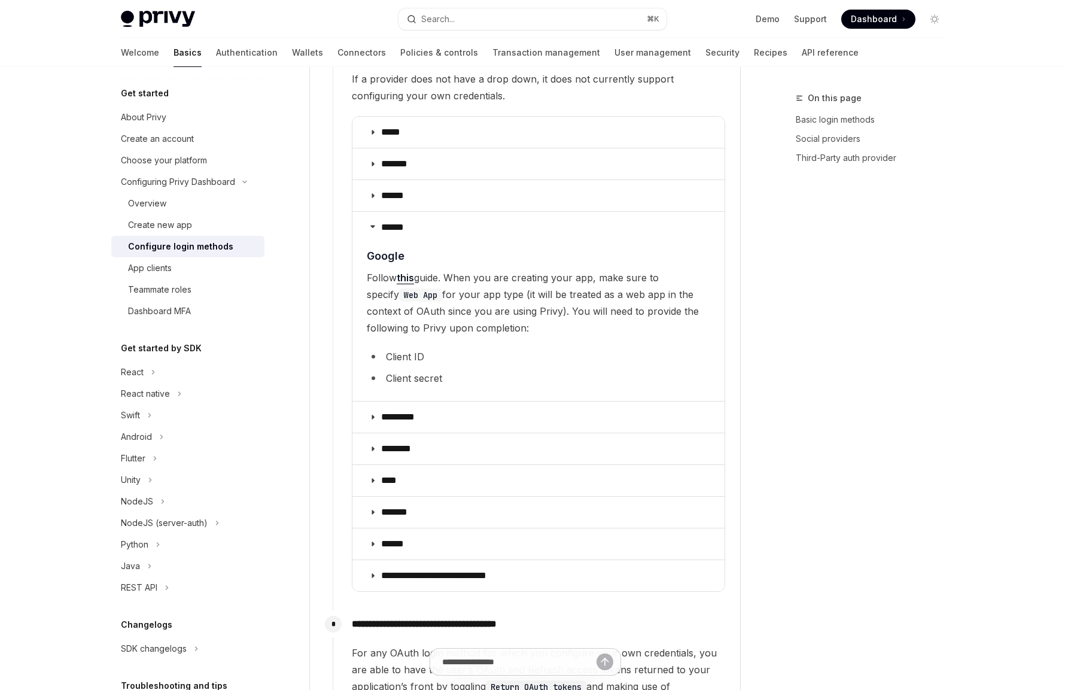
scroll to position [1442, 0]
